Goal: Information Seeking & Learning: Learn about a topic

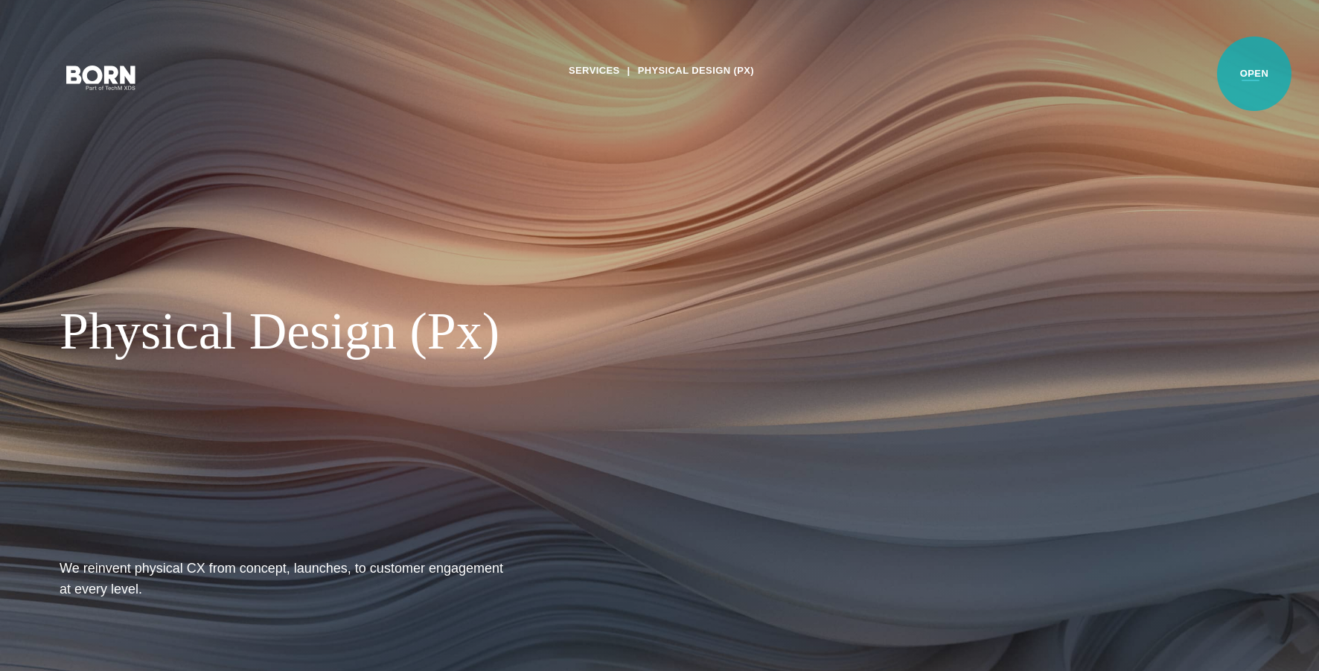
click at [1254, 74] on button "Primary Menu" at bounding box center [1251, 76] width 36 height 31
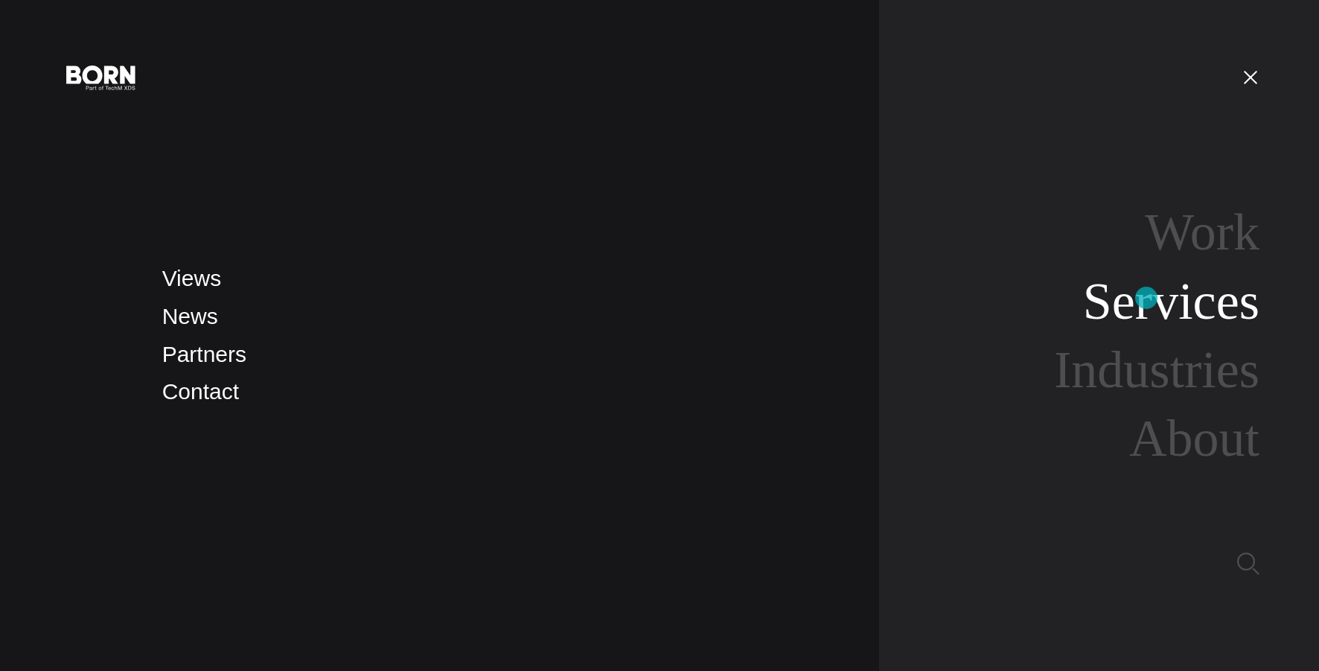
click at [1147, 298] on link "Services" at bounding box center [1171, 300] width 176 height 57
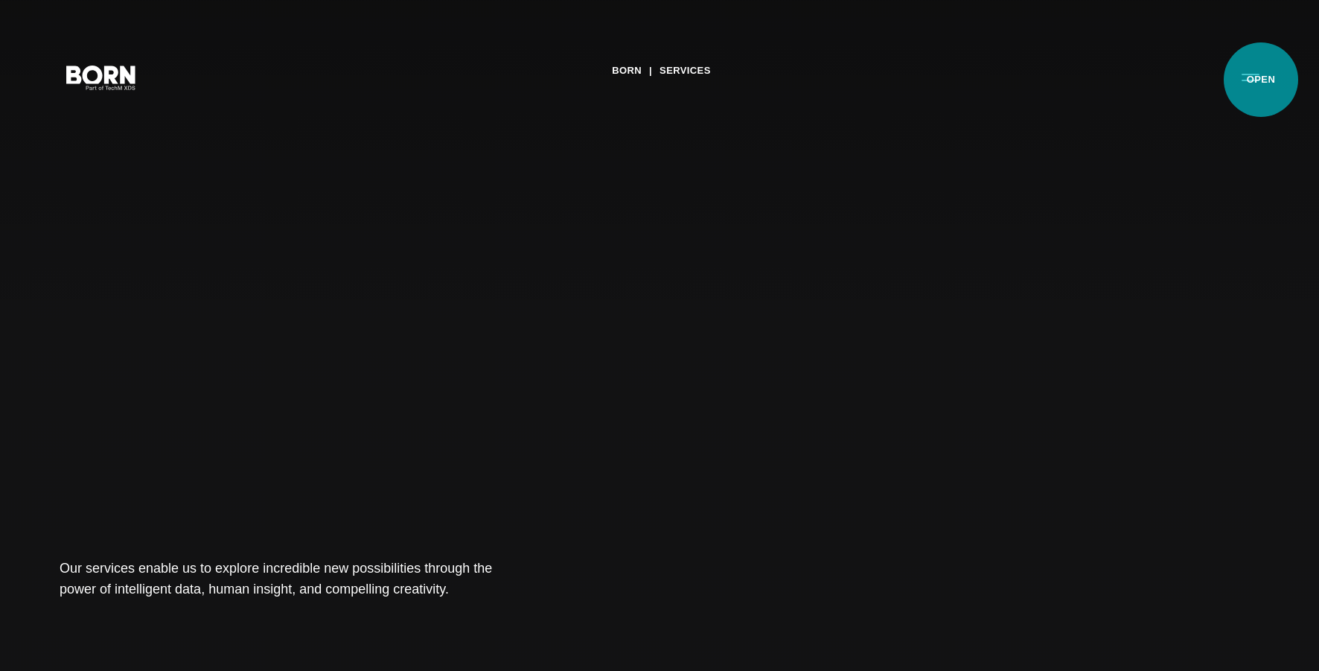
click at [1261, 80] on button "Primary Menu" at bounding box center [1251, 76] width 36 height 31
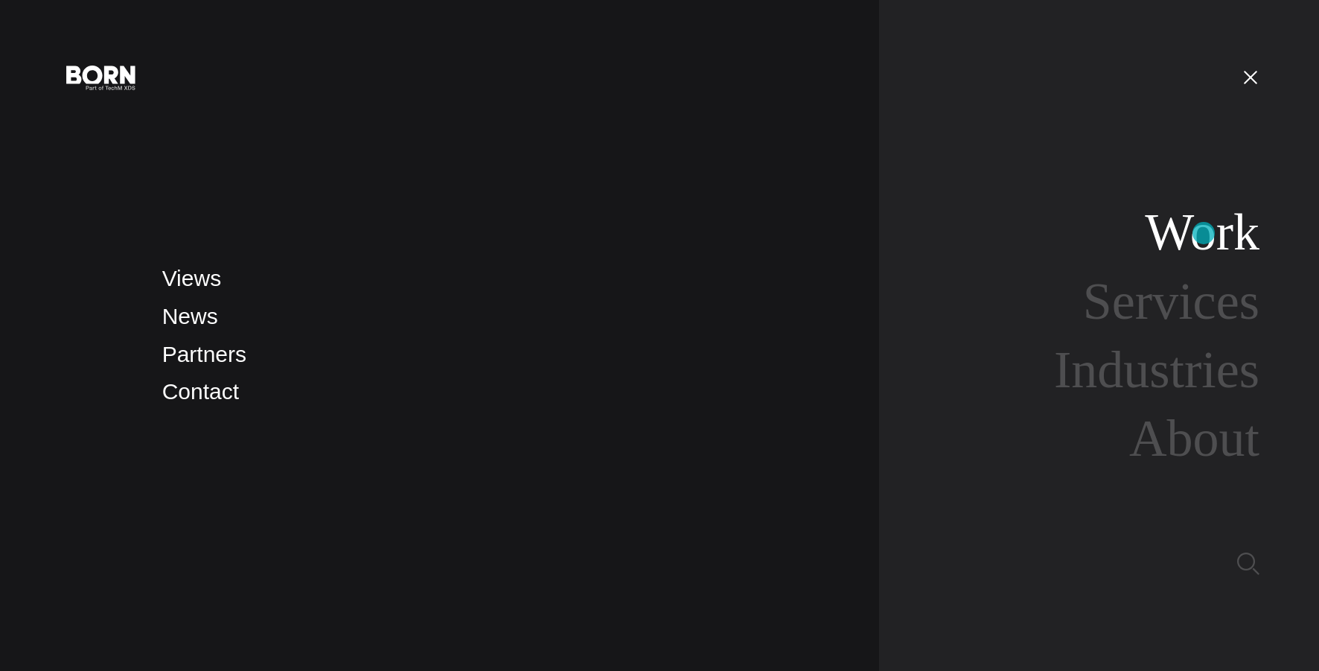
click at [1204, 233] on link "Work" at bounding box center [1202, 231] width 115 height 57
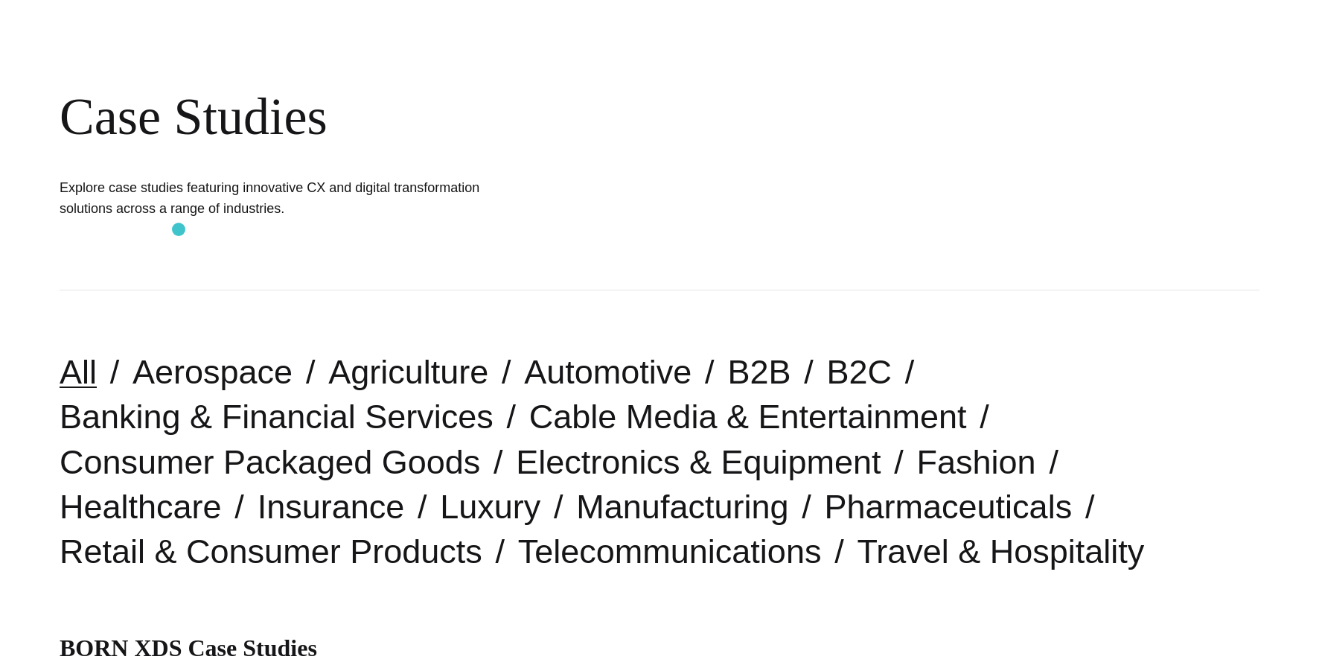
scroll to position [278, 0]
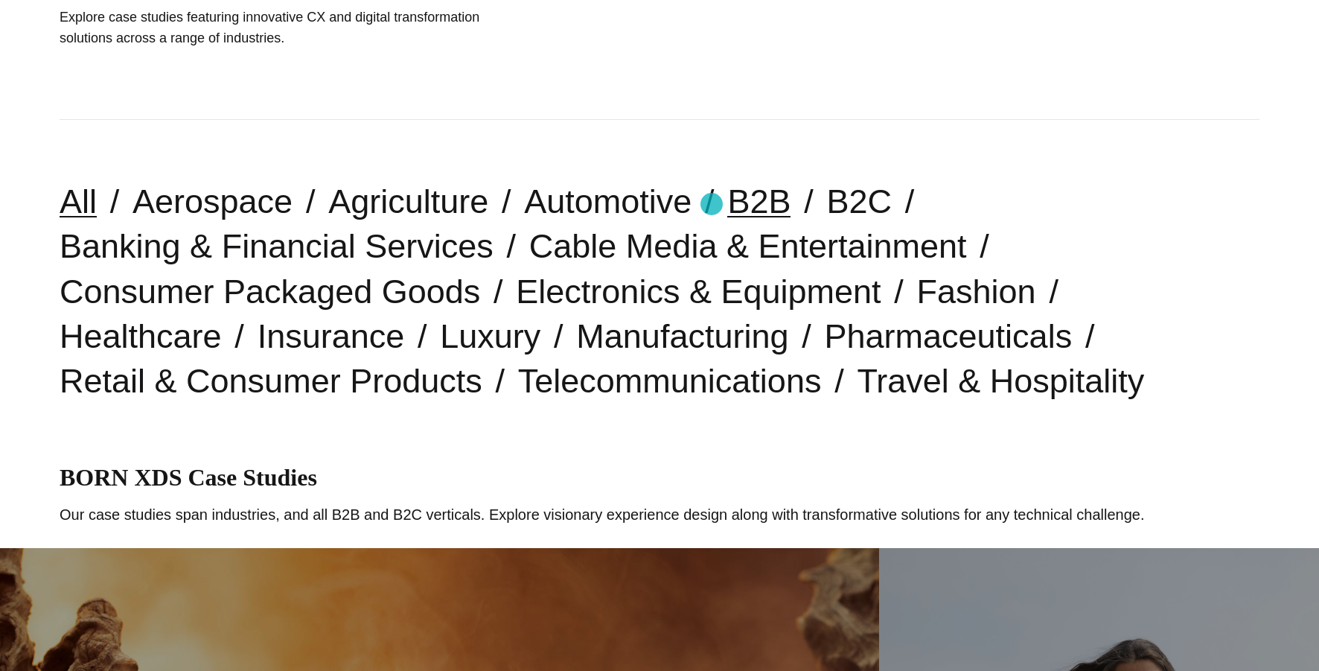
click at [727, 204] on link "B2B" at bounding box center [758, 201] width 63 height 38
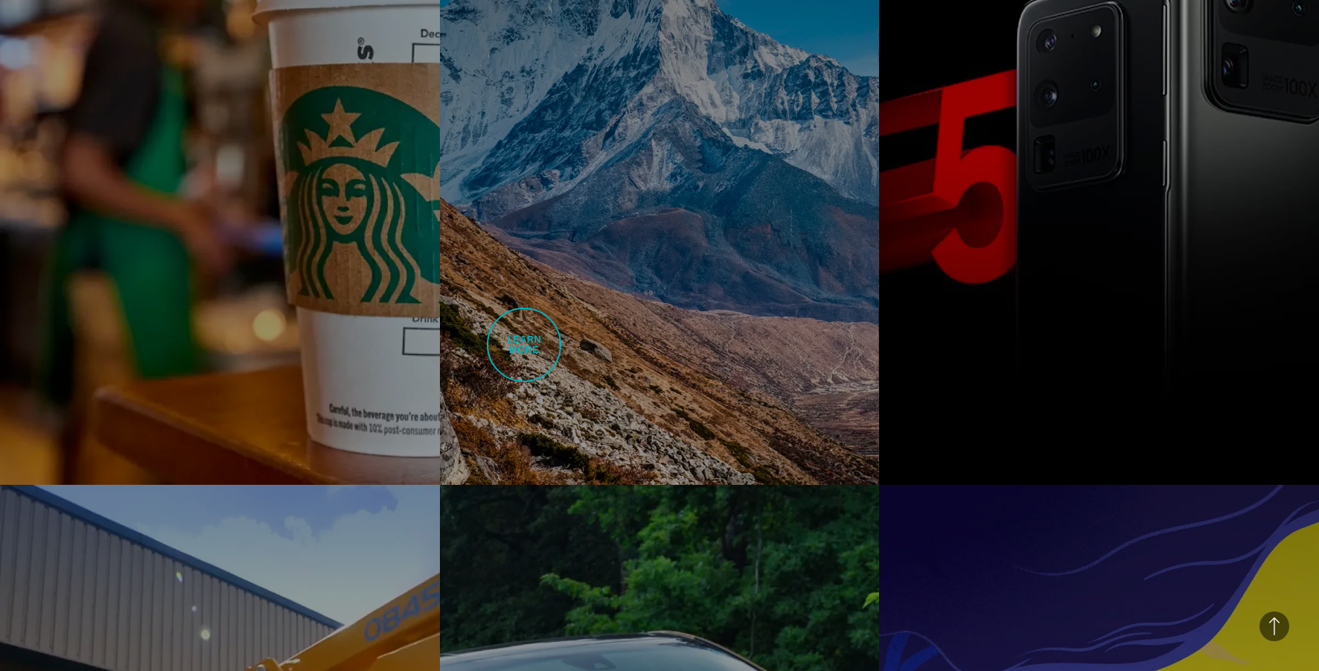
scroll to position [1752, 0]
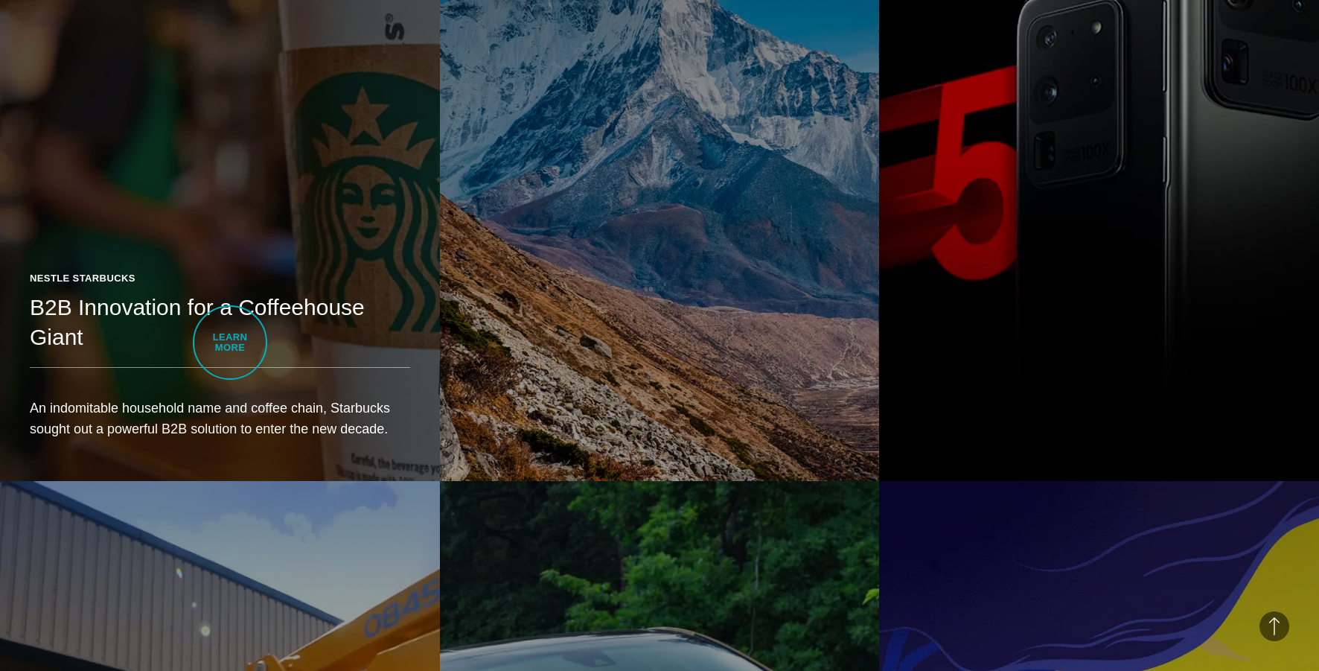
click at [230, 342] on h2 "B2B Innovation for a Coffeehouse Giant" at bounding box center [220, 323] width 380 height 60
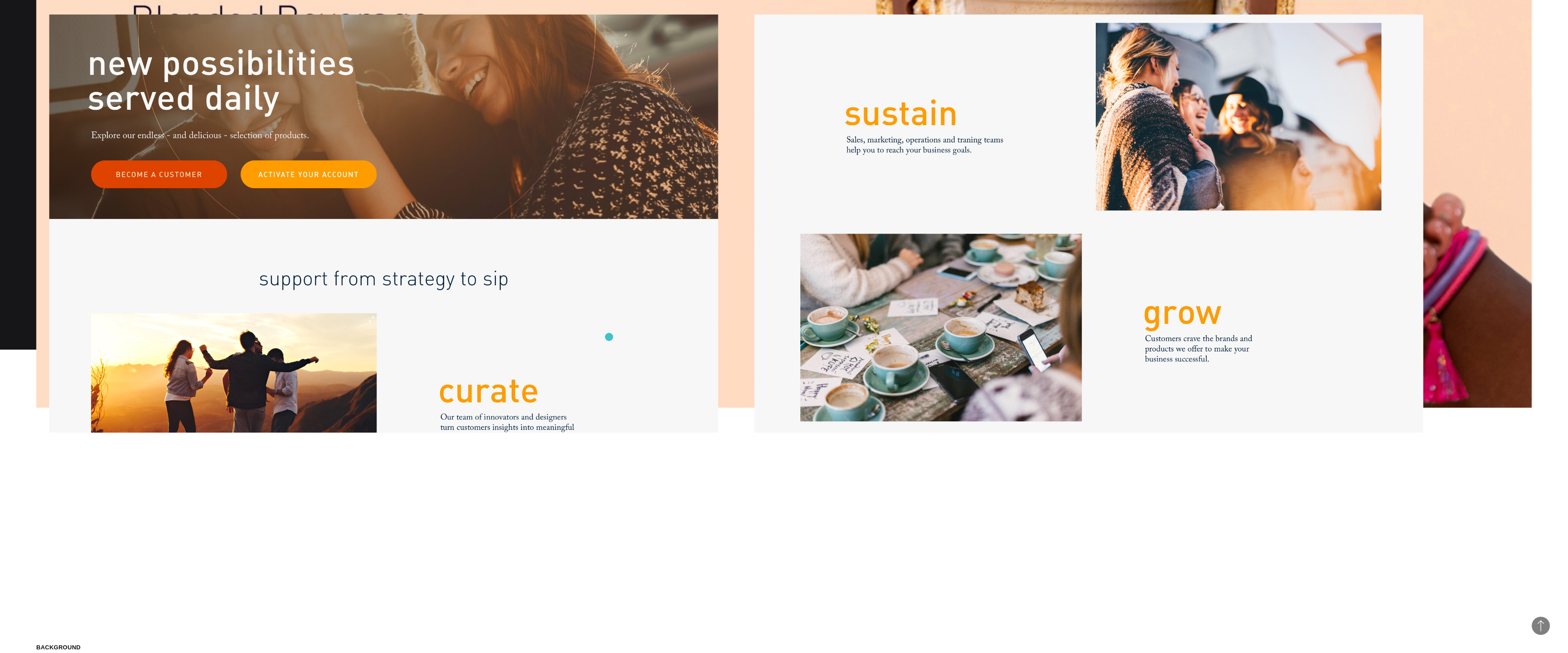
scroll to position [2023, 0]
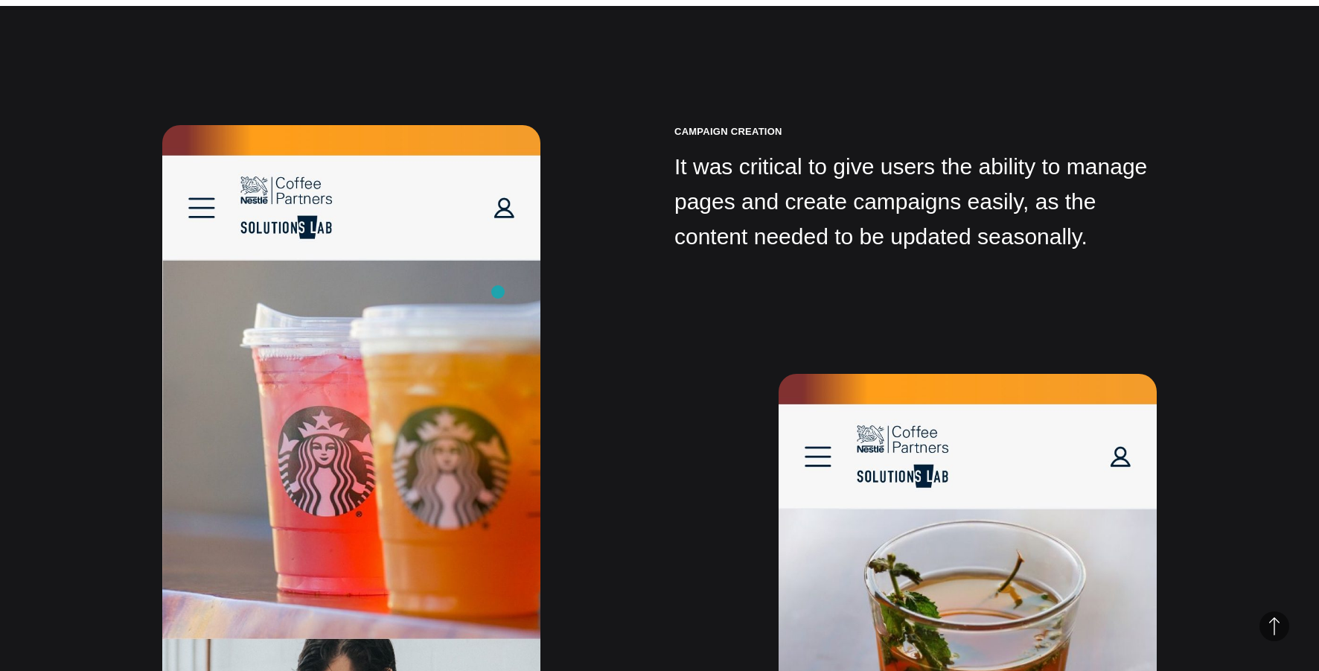
scroll to position [8830, 0]
